Goal: Use online tool/utility: Use online tool/utility

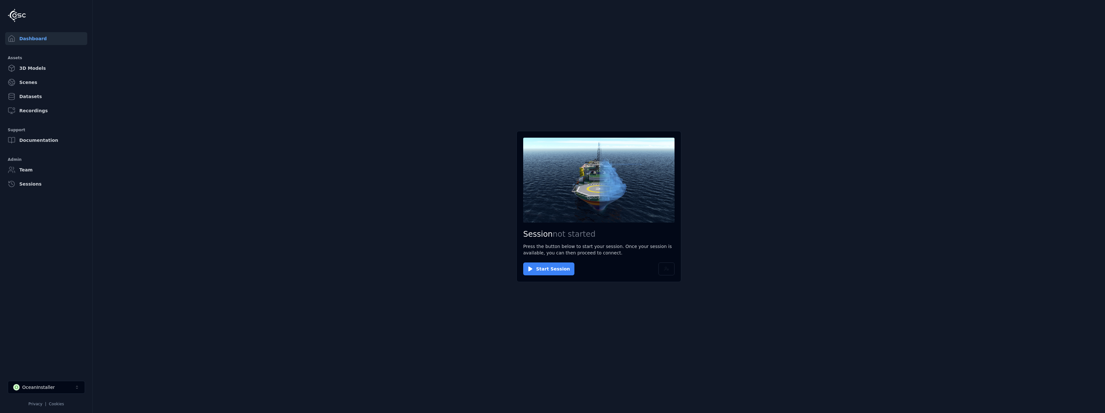
click at [546, 269] on button "Start Session" at bounding box center [548, 269] width 51 height 13
click at [546, 269] on button "Connect" at bounding box center [538, 269] width 30 height 13
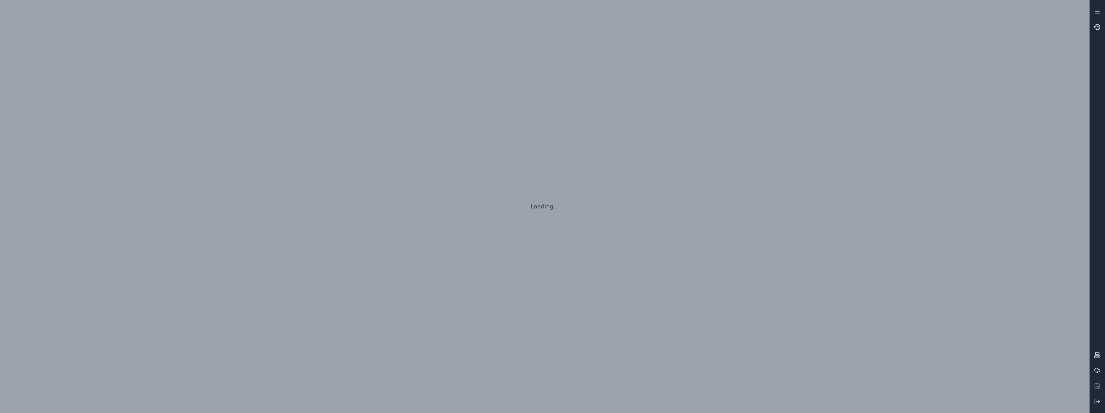
click at [1098, 27] on icon at bounding box center [1097, 27] width 6 height 6
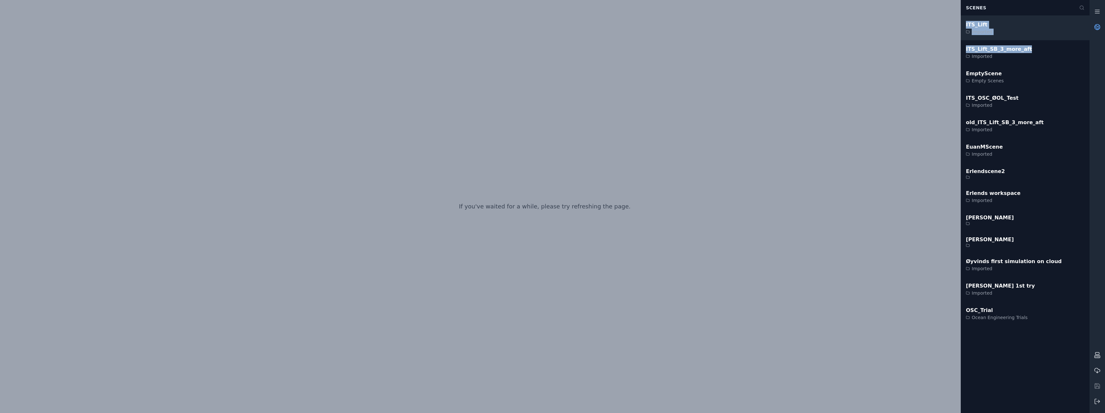
drag, startPoint x: 1034, startPoint y: 54, endPoint x: 965, endPoint y: 17, distance: 77.4
click at [965, 17] on div "ITS_Lift Imported ITS_Lift_SB_3_more_aft Imported EmptyScene Empty Scenes ITS_O…" at bounding box center [1025, 171] width 129 height 310
copy div "ITS_Lift Imported ITS_Lift_SB_3_more_aft"
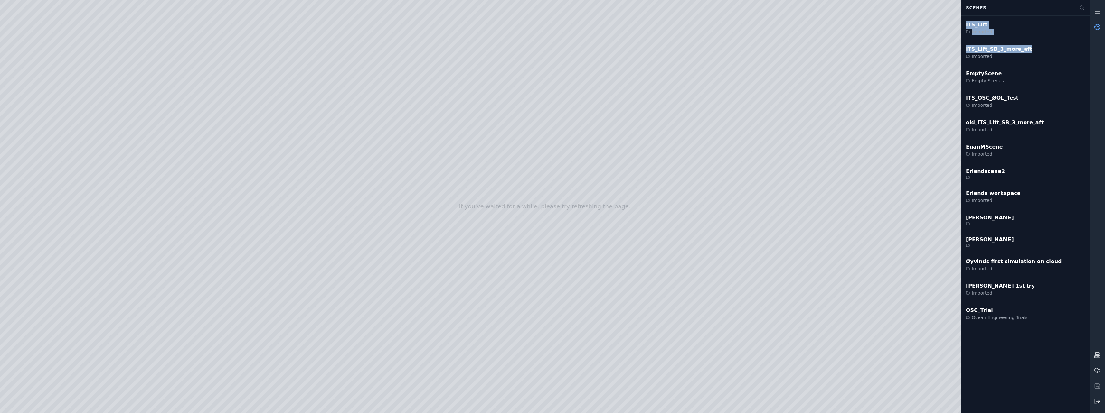
click at [1096, 403] on icon at bounding box center [1097, 402] width 6 height 6
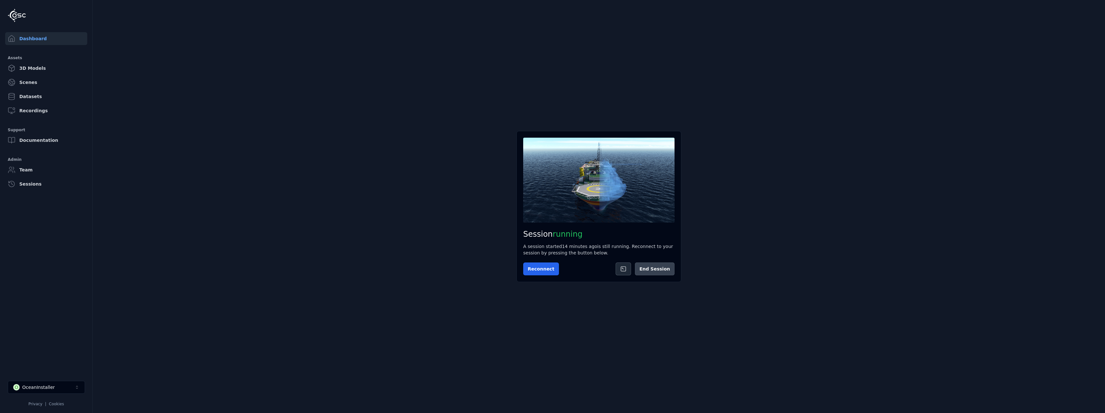
click at [665, 268] on button "End Session" at bounding box center [655, 269] width 40 height 13
